Goal: Check status: Check status

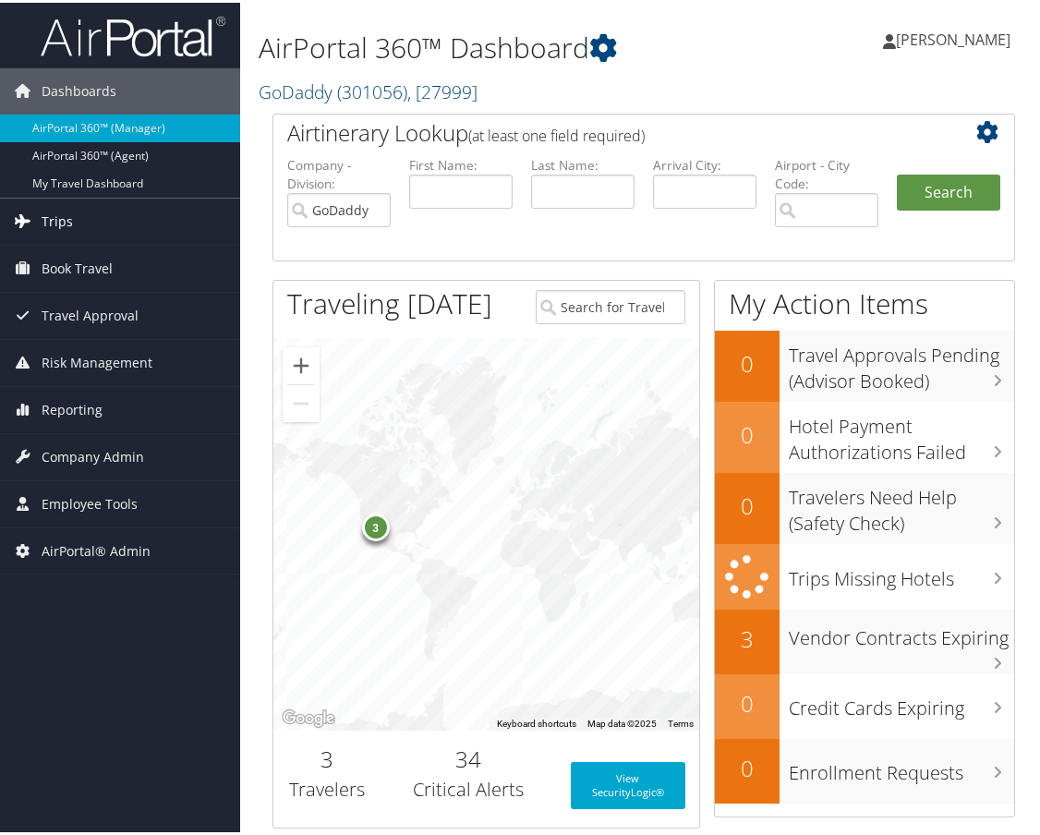
click at [79, 219] on link "Trips" at bounding box center [120, 219] width 240 height 46
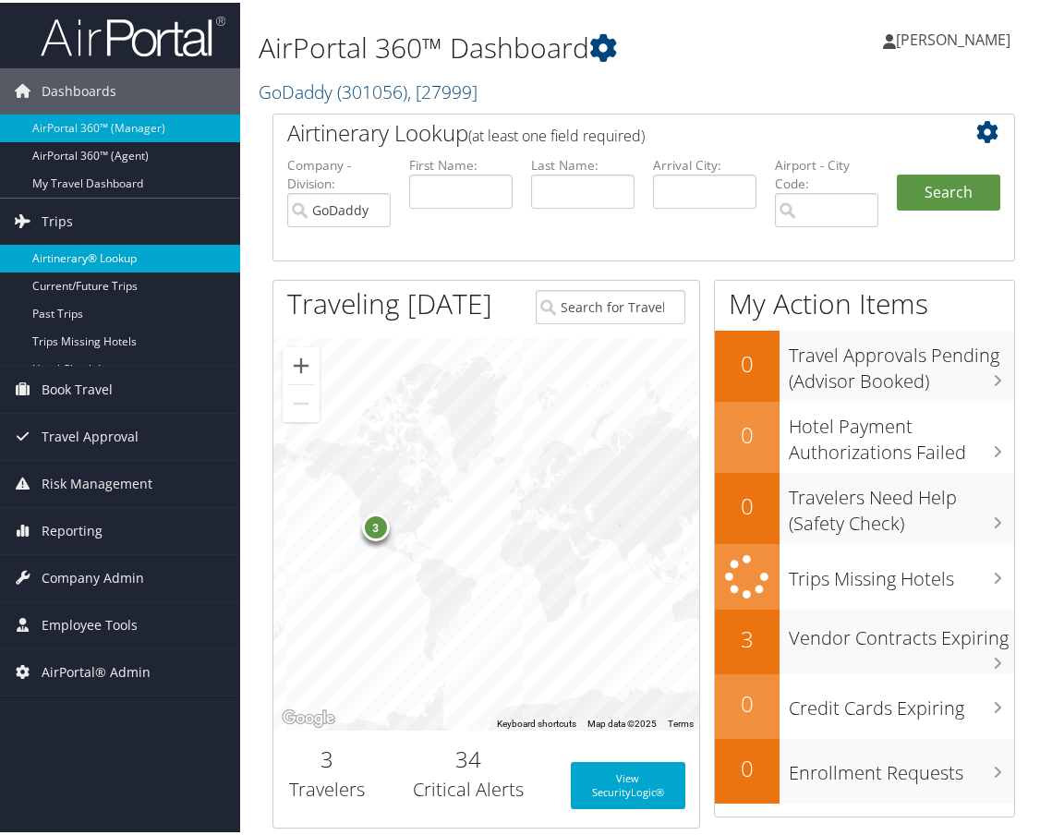
click at [84, 246] on link "Airtinerary® Lookup" at bounding box center [120, 256] width 240 height 28
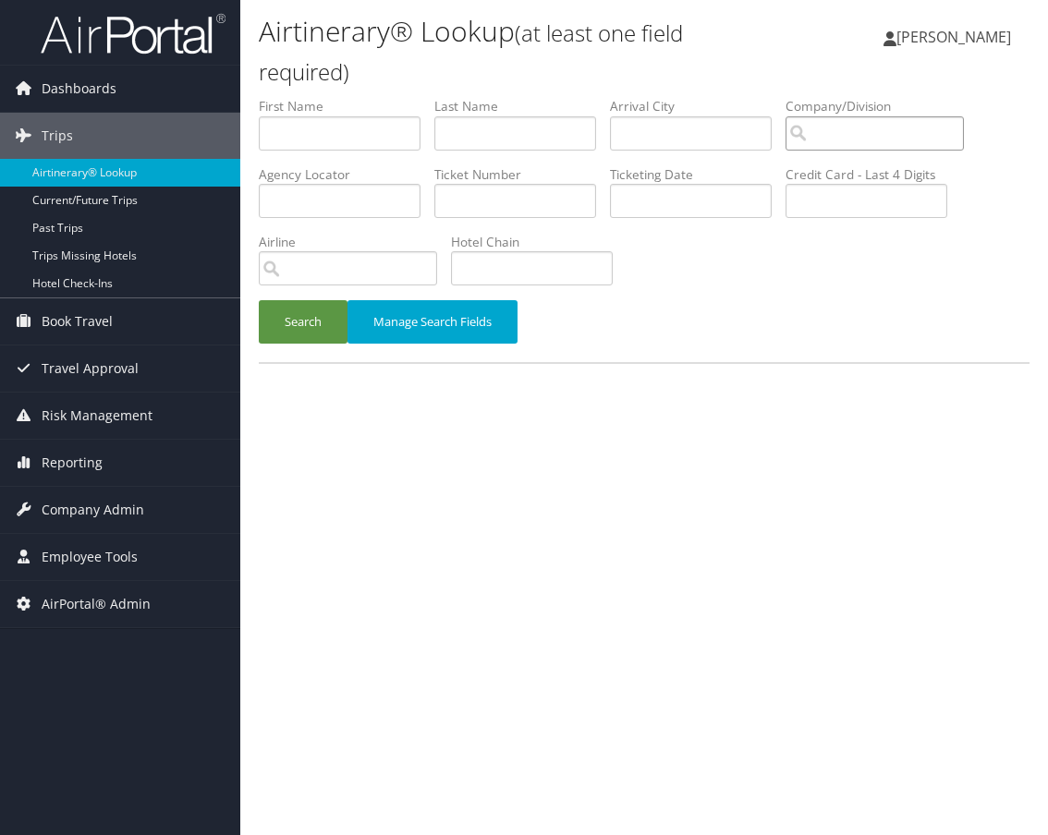
click at [810, 137] on input "search" at bounding box center [874, 133] width 178 height 34
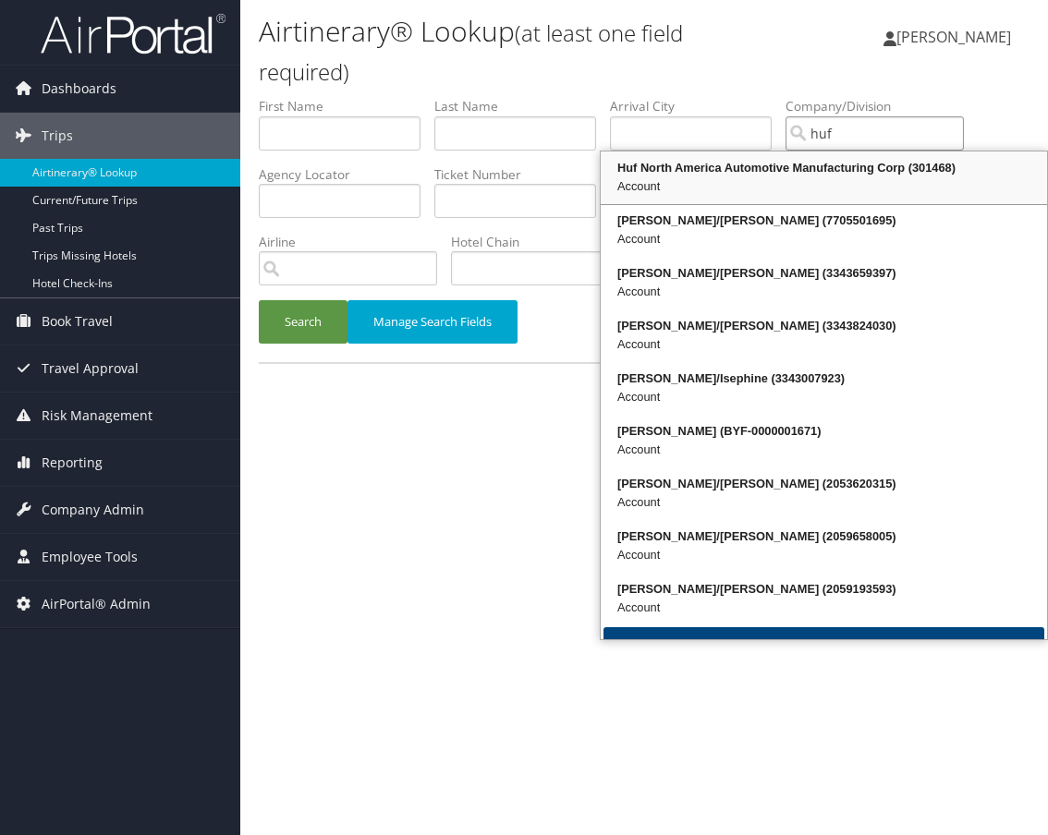
click at [699, 177] on div "Account" at bounding box center [823, 186] width 441 height 18
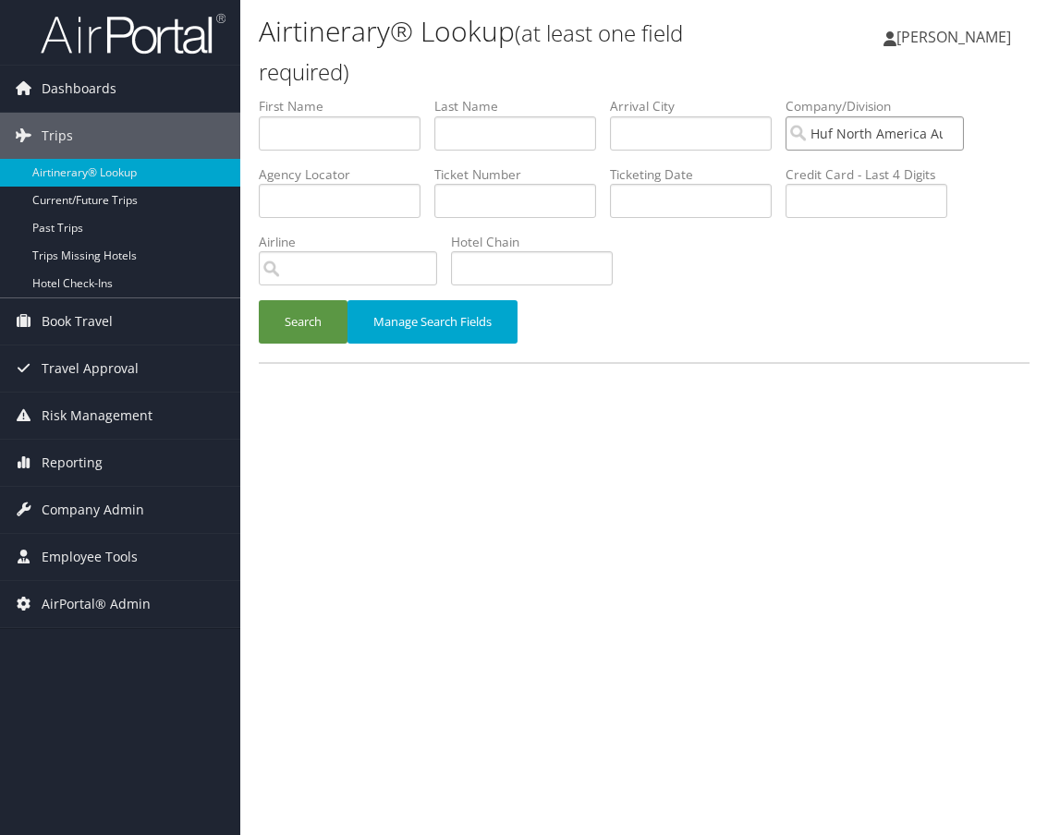
type input "Huf North America Automotive Manufacturing Corp"
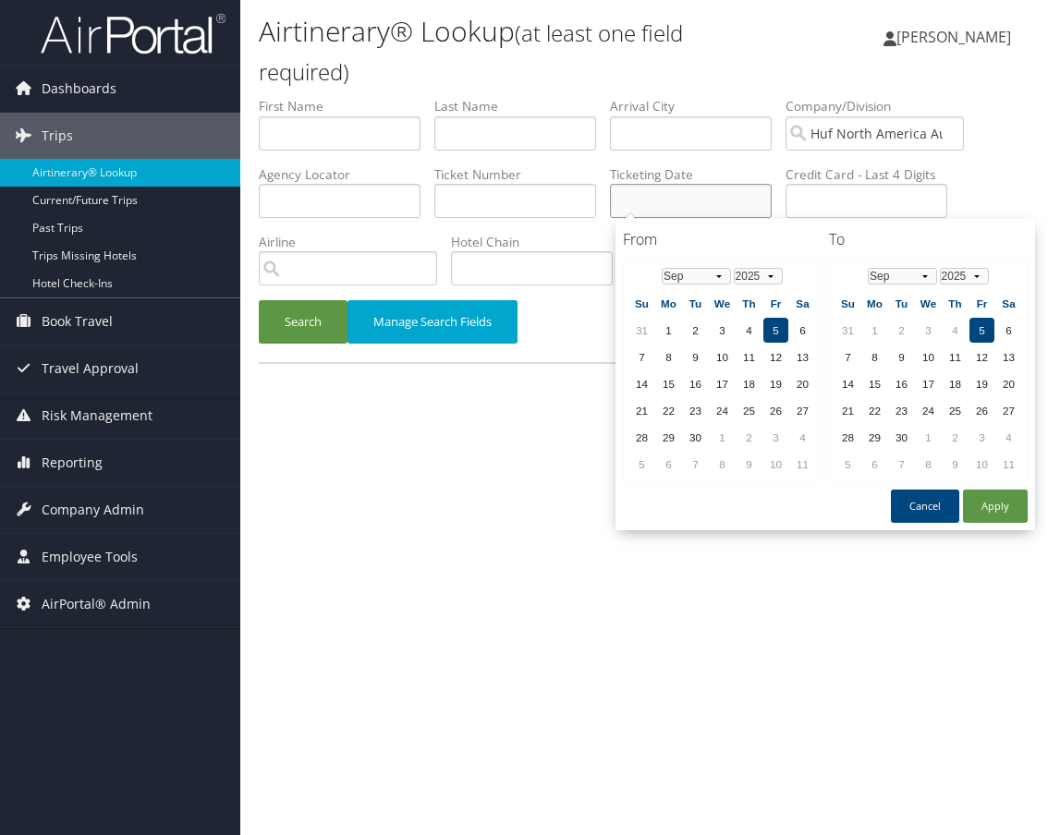
click at [713, 210] on input "text" at bounding box center [691, 201] width 162 height 34
click at [705, 274] on select "Jan Feb Mar Apr May Jun Jul Aug Sep Oct Nov Dec" at bounding box center [696, 276] width 69 height 17
click at [994, 510] on button "Apply" at bounding box center [995, 506] width 65 height 33
type input "[DATE]"
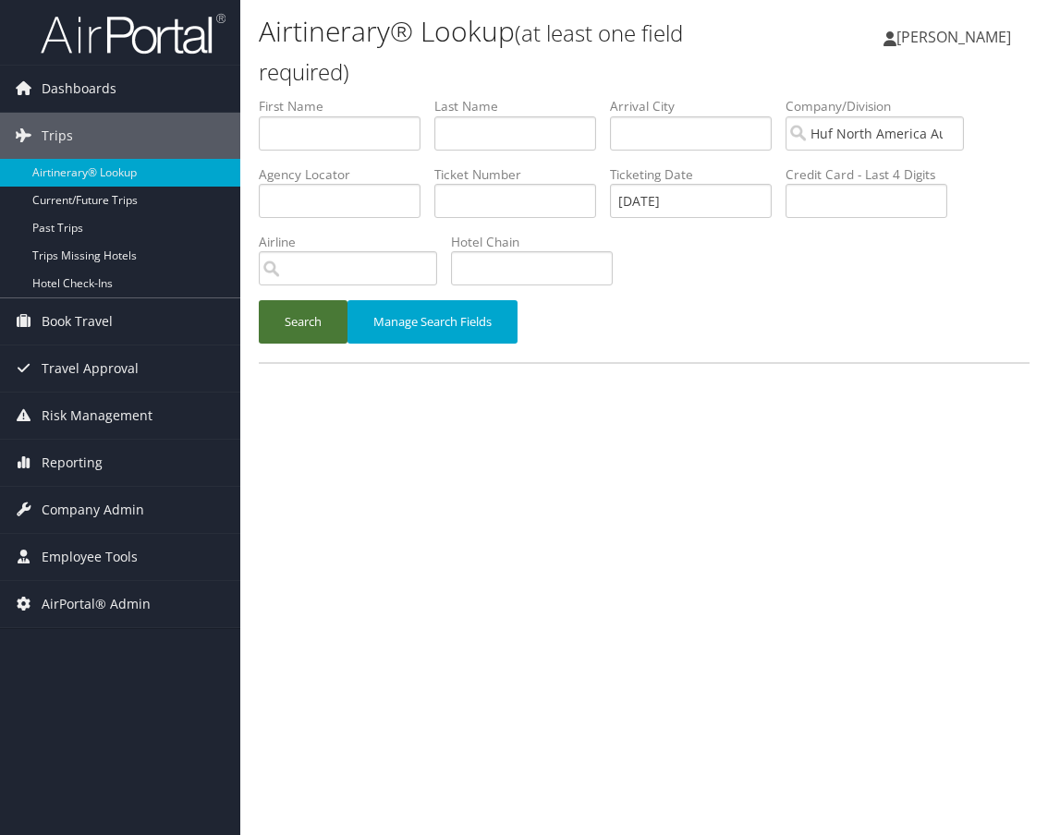
click at [307, 324] on button "Search" at bounding box center [303, 321] width 89 height 43
